Goal: Task Accomplishment & Management: Manage account settings

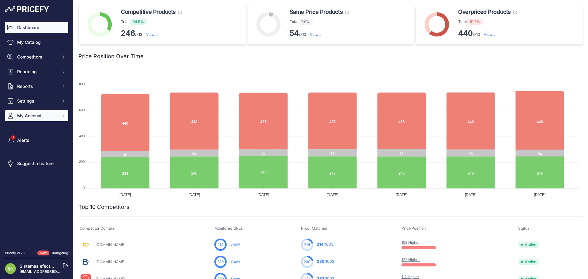
click at [42, 115] on span "My Account" at bounding box center [37, 116] width 40 height 6
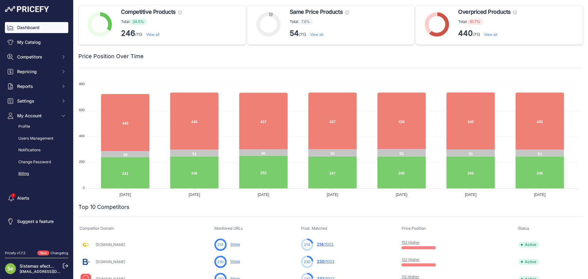
click at [20, 172] on link "Billing" at bounding box center [36, 173] width 63 height 11
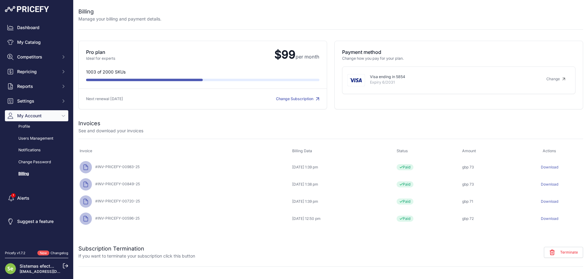
click at [304, 14] on div at bounding box center [372, 14] width 422 height 15
click at [314, 100] on link "Change Subscription" at bounding box center [297, 98] width 43 height 5
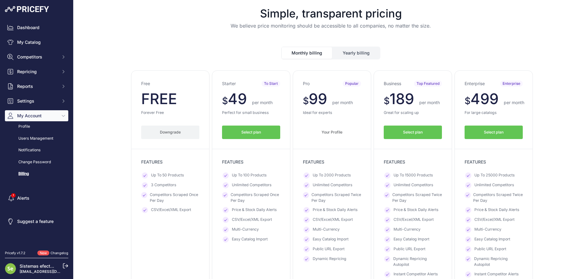
click at [345, 53] on button "Yearly billing" at bounding box center [356, 53] width 47 height 12
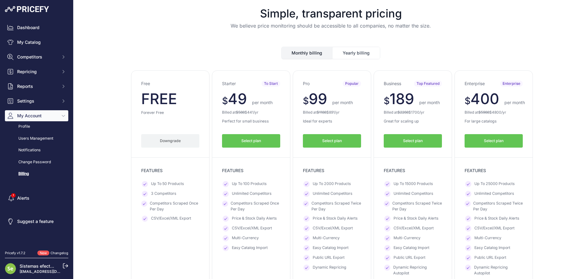
click at [306, 49] on button "Monthly billing" at bounding box center [307, 53] width 50 height 12
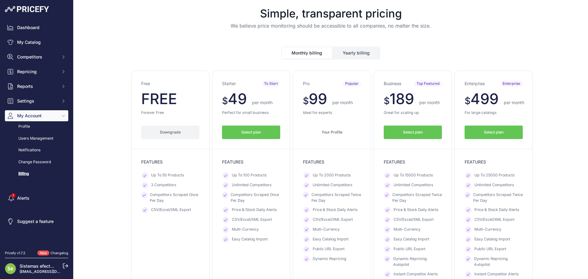
click at [353, 49] on button "Yearly billing" at bounding box center [356, 53] width 47 height 12
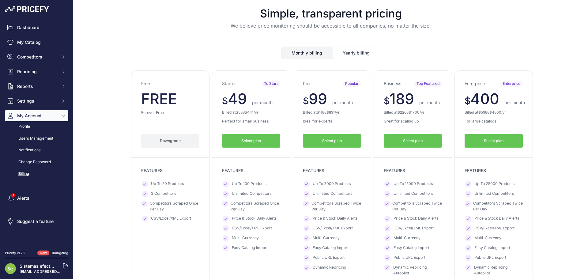
click at [328, 54] on button "Monthly billing" at bounding box center [307, 53] width 50 height 12
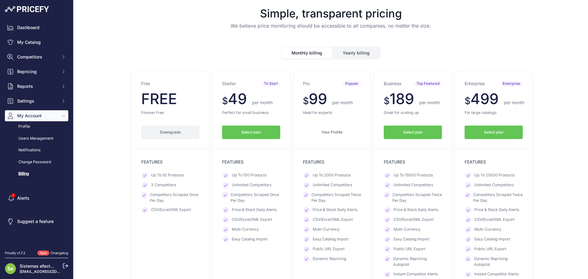
click at [353, 52] on button "Yearly billing" at bounding box center [356, 53] width 47 height 12
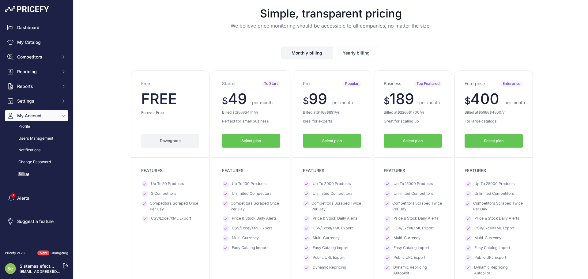
drag, startPoint x: 315, startPoint y: 58, endPoint x: 319, endPoint y: 44, distance: 14.0
click at [315, 57] on button "Monthly billing" at bounding box center [307, 53] width 50 height 12
